Goal: Task Accomplishment & Management: Use online tool/utility

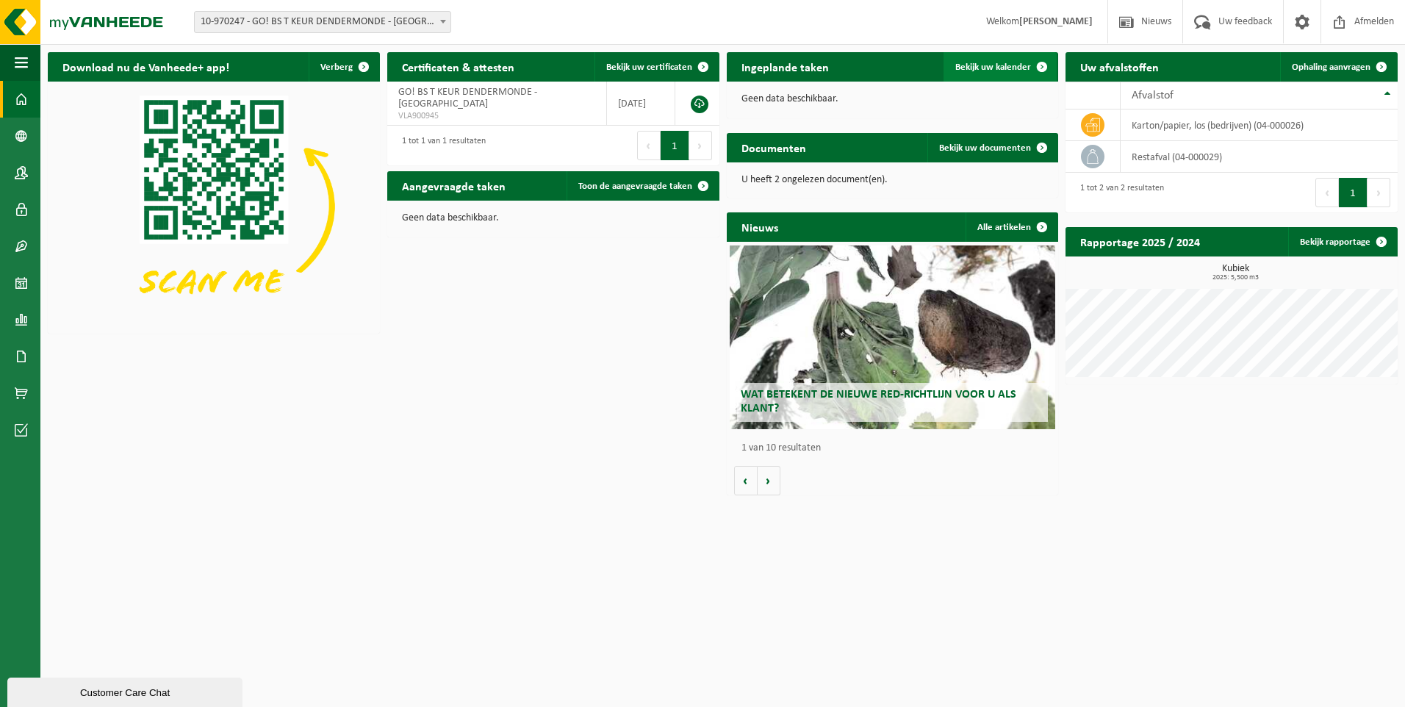
click at [985, 62] on span "Bekijk uw kalender" at bounding box center [993, 67] width 76 height 10
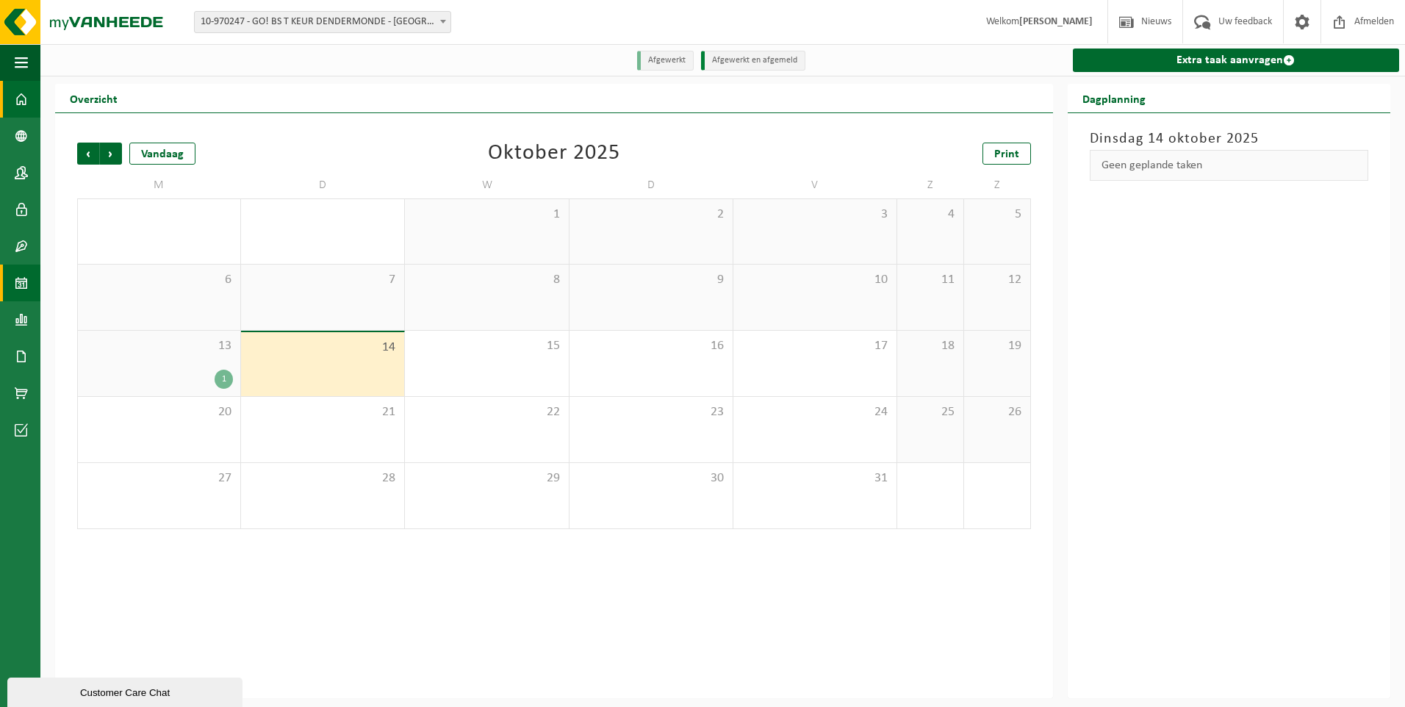
click at [26, 97] on span at bounding box center [21, 99] width 13 height 37
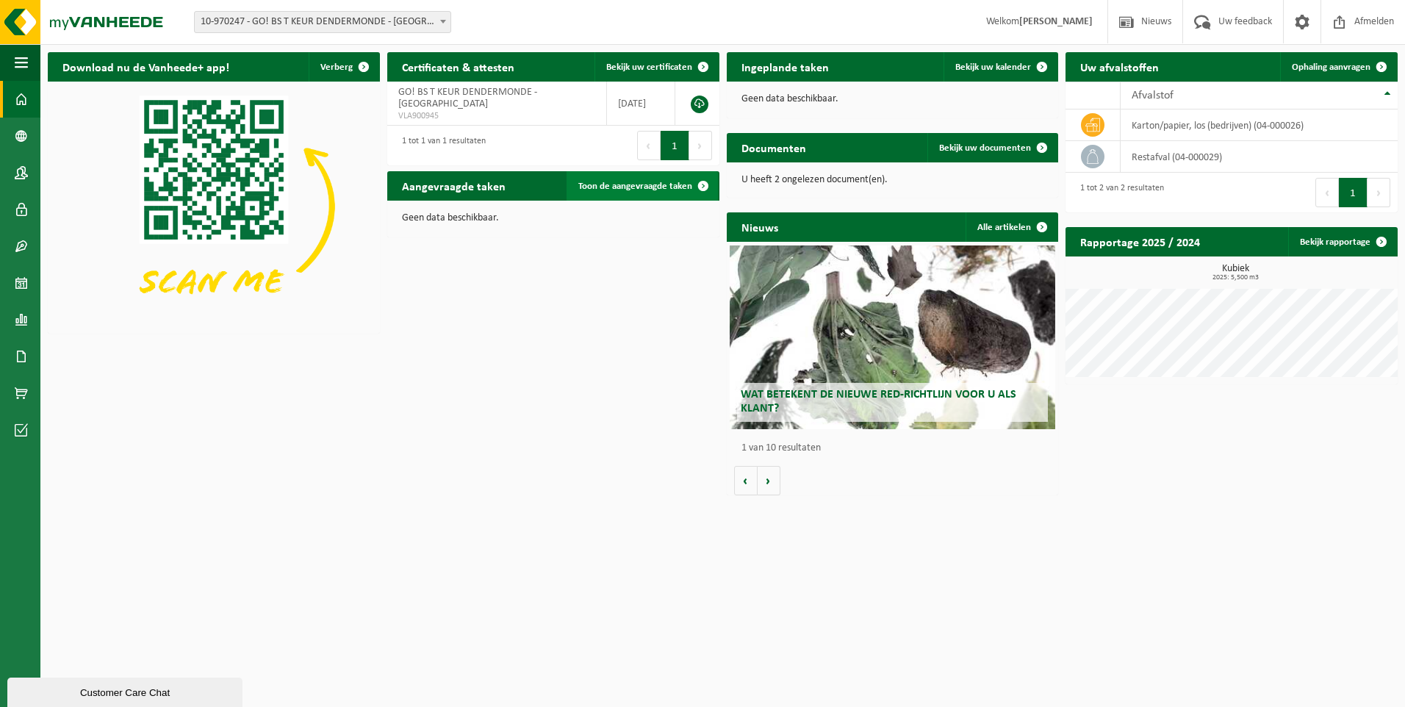
click at [667, 182] on span "Toon de aangevraagde taken" at bounding box center [635, 187] width 114 height 10
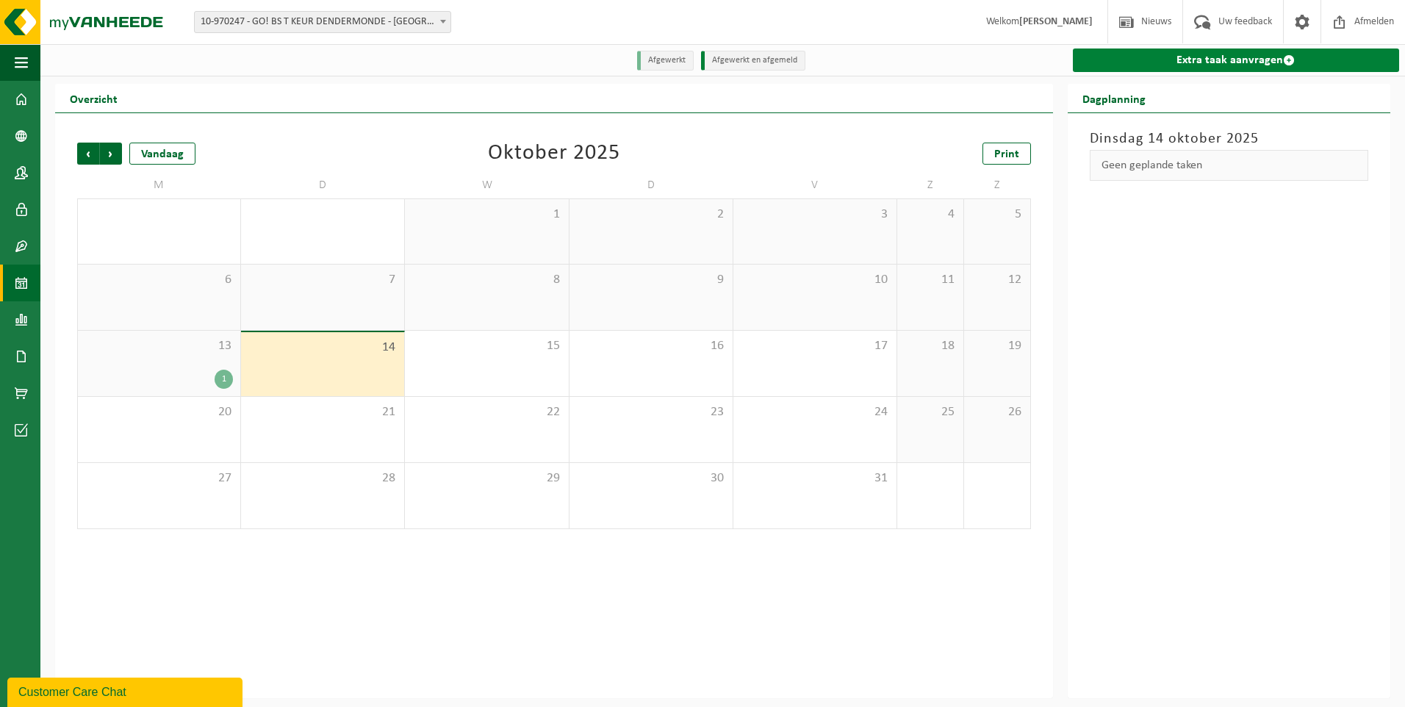
click at [1235, 64] on link "Extra taak aanvragen" at bounding box center [1236, 61] width 326 height 24
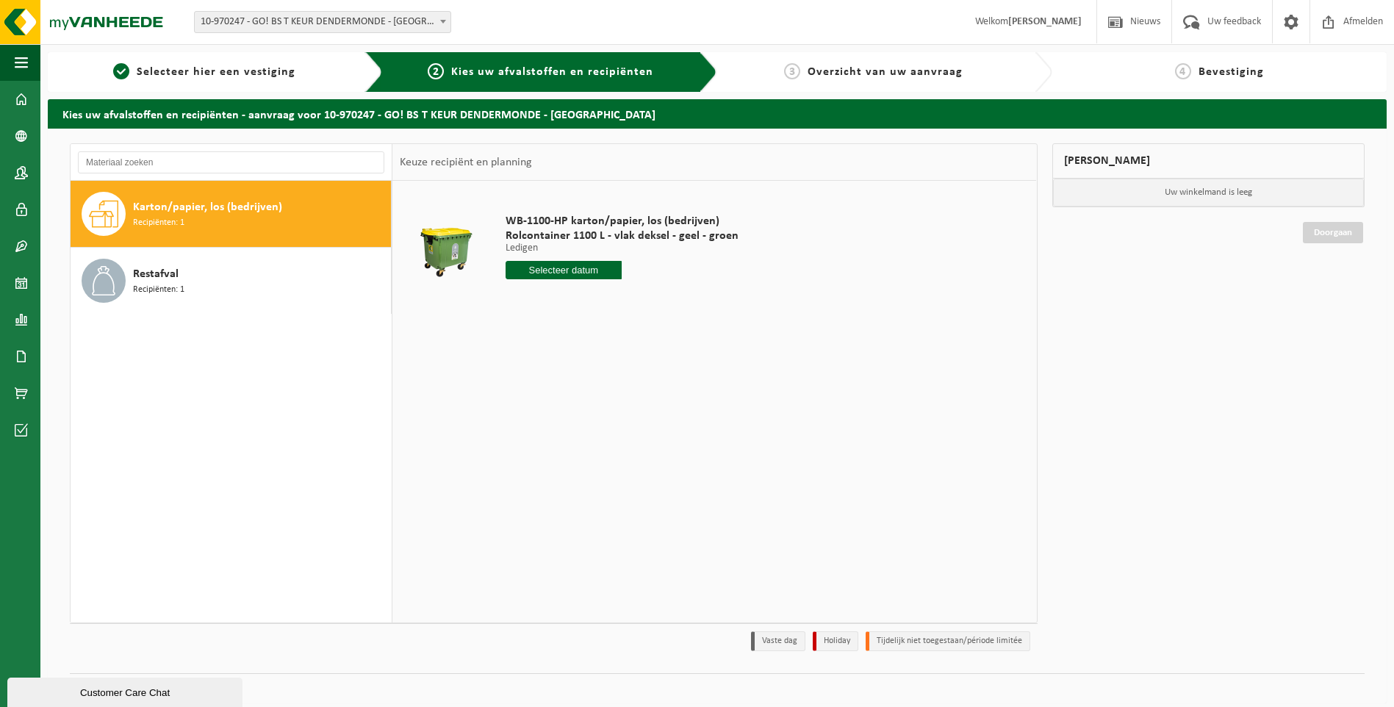
drag, startPoint x: 212, startPoint y: 226, endPoint x: 405, endPoint y: 226, distance: 192.5
click at [216, 226] on div "Karton/papier, los (bedrijven) Recipiënten: 1" at bounding box center [260, 214] width 254 height 44
click at [585, 270] on input "text" at bounding box center [564, 270] width 117 height 18
click at [545, 417] on div "21" at bounding box center [545, 424] width 26 height 24
type input "Van 2025-10-21"
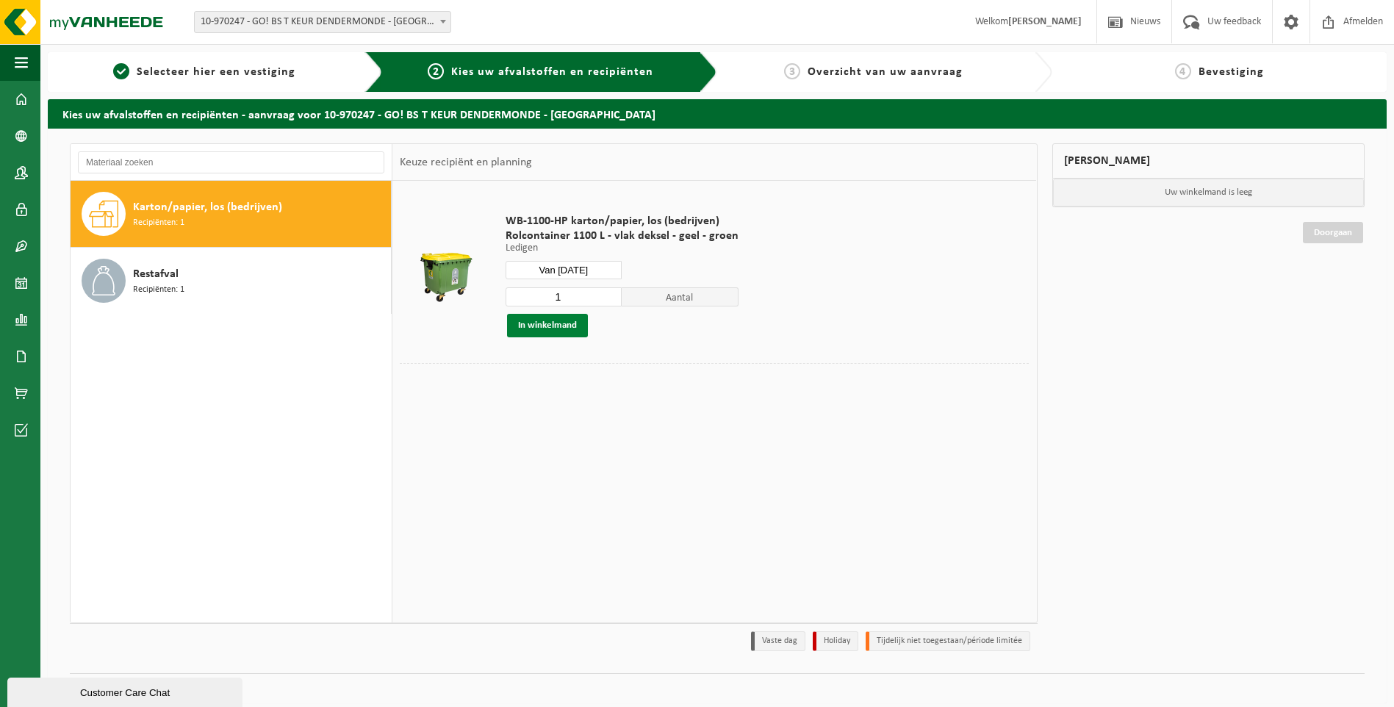
click at [573, 320] on button "In winkelmand" at bounding box center [547, 326] width 81 height 24
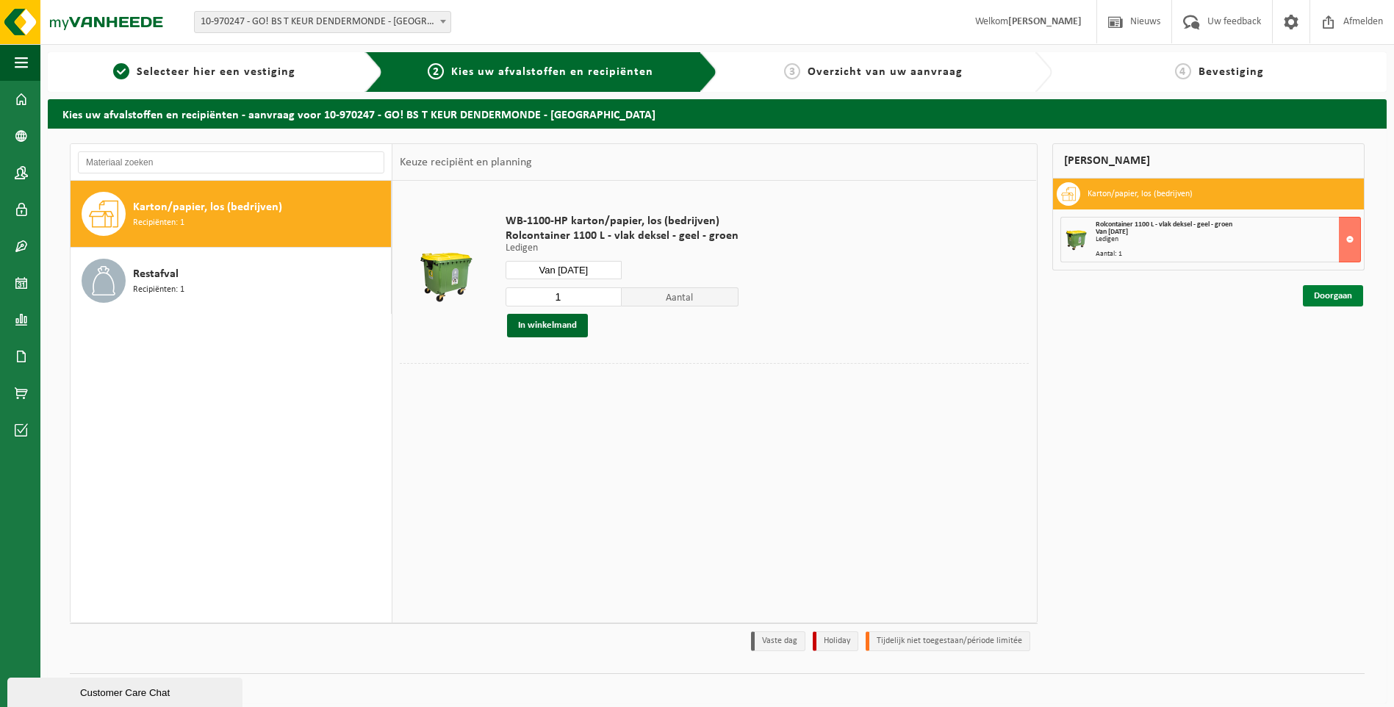
click at [1334, 302] on link "Doorgaan" at bounding box center [1333, 295] width 60 height 21
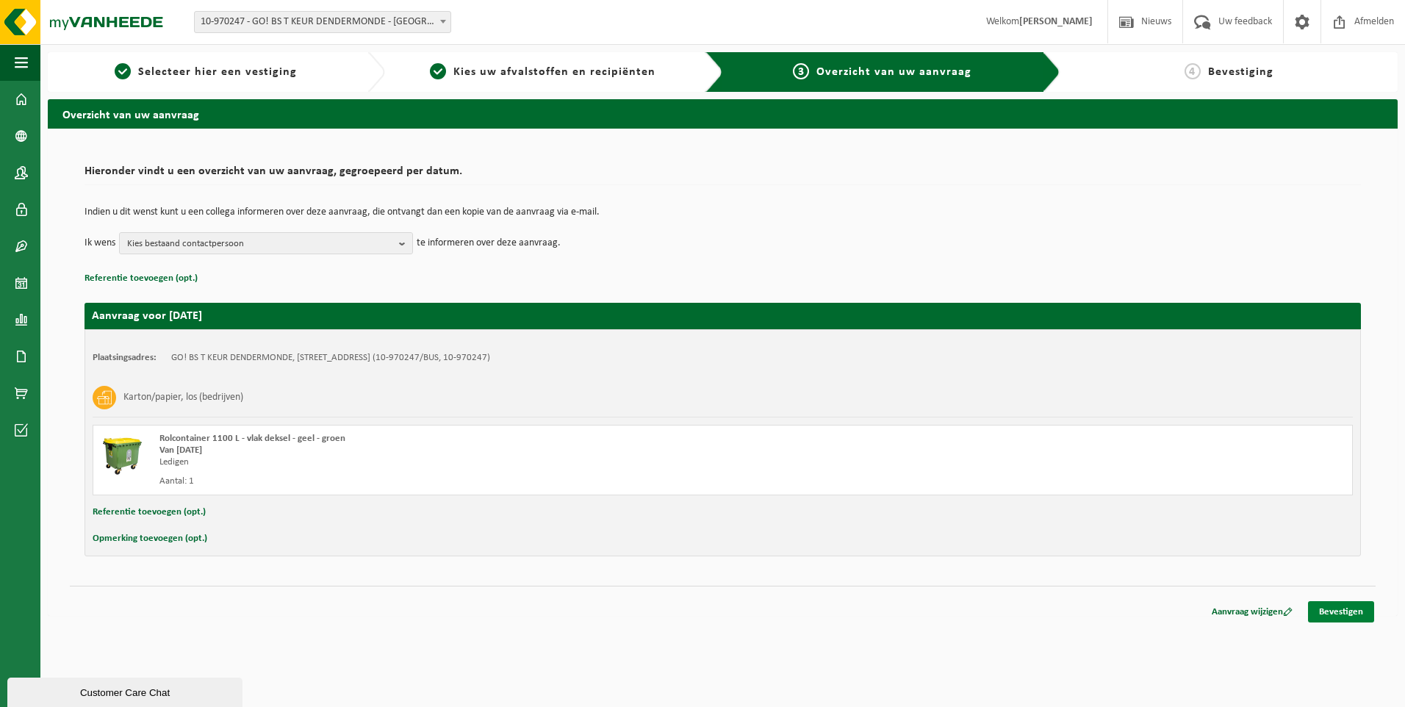
click at [1347, 611] on link "Bevestigen" at bounding box center [1341, 611] width 66 height 21
